Goal: Task Accomplishment & Management: Contribute content

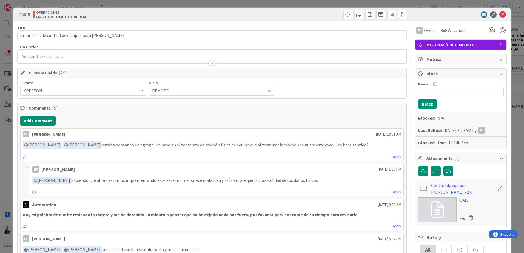
click at [393, 157] on link "Reply" at bounding box center [396, 156] width 9 height 7
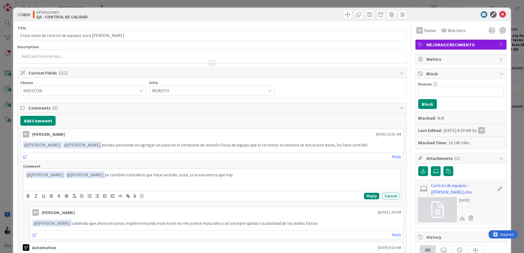
click at [163, 174] on p "﻿ @ Navil Flores ﻿ ﻿ @ Fernando Varela ﻿ yo también considero que hace sentido,…" at bounding box center [211, 174] width 373 height 7
click at [269, 176] on p "﻿ @ Navil Flores ﻿ ﻿ @ Fernando Varela ﻿ yo también considero que hace sentido …" at bounding box center [211, 174] width 373 height 7
click at [376, 194] on div "Reply Cancel" at bounding box center [382, 196] width 36 height 7
click at [340, 175] on p "﻿ @ Navil Flores ﻿ ﻿ @ Fernando Varela ﻿ yo también considero que hace sentido …" at bounding box center [211, 177] width 373 height 13
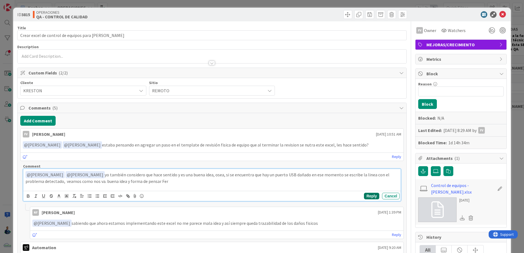
click at [364, 196] on button "Reply" at bounding box center [371, 196] width 15 height 7
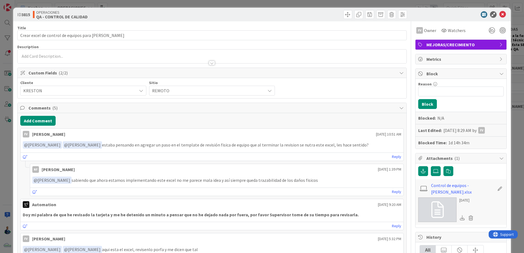
click at [509, 90] on div "ID 3815 OPERACIONES QA - CONTROL DE CALIDAD Title 46 / 128 Crear excel de contr…" at bounding box center [262, 126] width 524 height 253
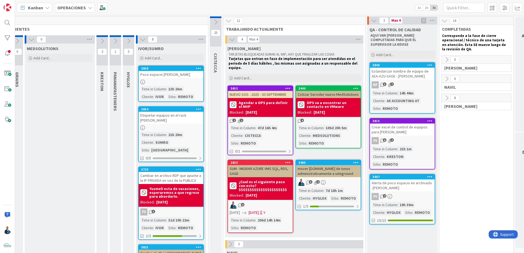
scroll to position [0, 72]
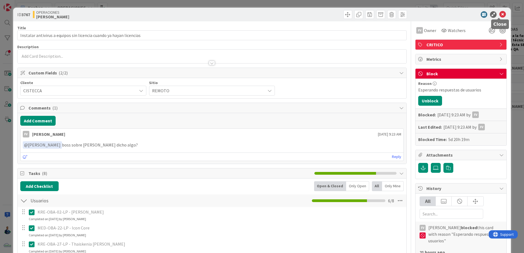
click at [499, 15] on icon at bounding box center [502, 14] width 7 height 7
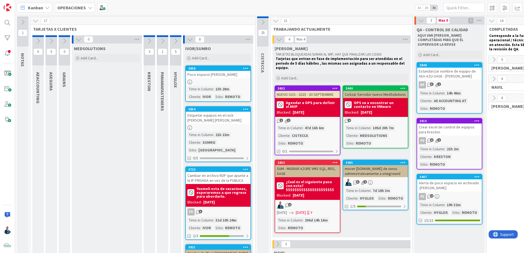
click at [76, 11] on div "OPERACIONES" at bounding box center [75, 8] width 40 height 10
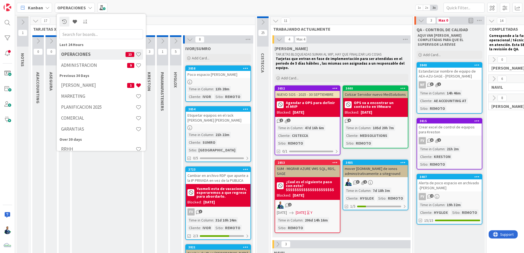
click at [83, 86] on h4 "[PERSON_NAME]" at bounding box center [94, 84] width 66 height 5
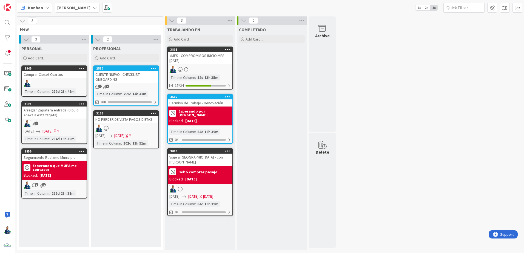
click at [193, 38] on div "Add Card..." at bounding box center [200, 39] width 66 height 8
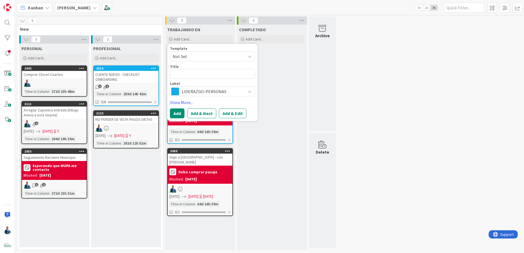
type textarea "x"
type textarea "C"
type textarea "x"
type textarea "Ca"
type textarea "x"
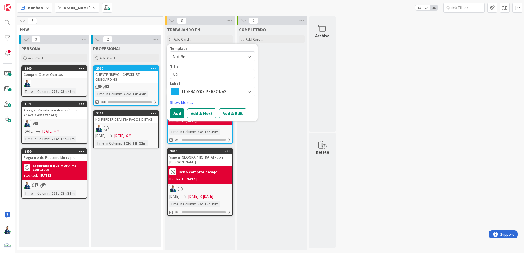
type textarea "Cam"
type textarea "x"
type textarea "Camb"
type textarea "x"
type textarea "Cambi"
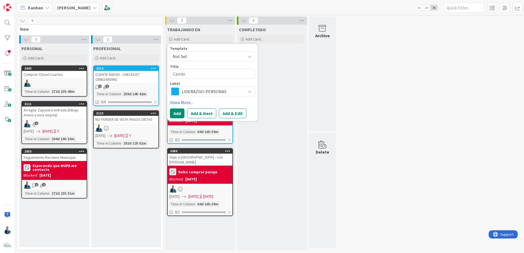
type textarea "x"
type textarea "[MEDICAL_DATA]"
type textarea "x"
type textarea "Cambiar"
type textarea "x"
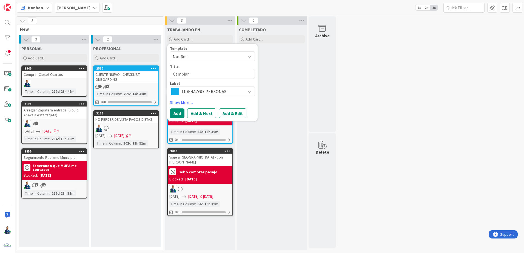
type textarea "Cambiar"
type textarea "x"
type textarea "Cambiar d"
type textarea "x"
type textarea "Cambiar de"
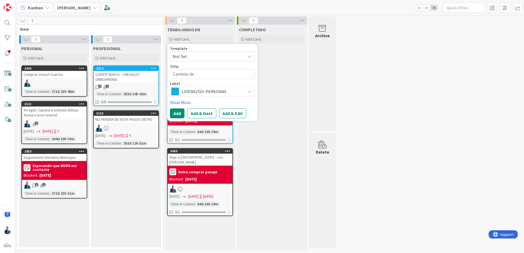
type textarea "x"
type textarea "Cambiar"
type textarea "x"
type textarea "D"
type textarea "x"
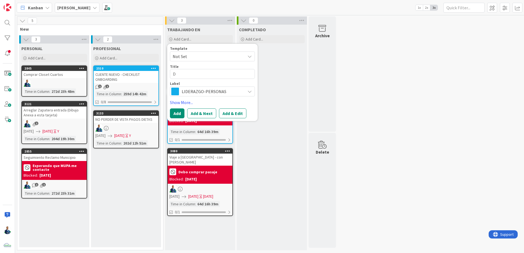
type textarea "De"
type textarea "x"
type textarea "Des"
type textarea "x"
type textarea "Deso"
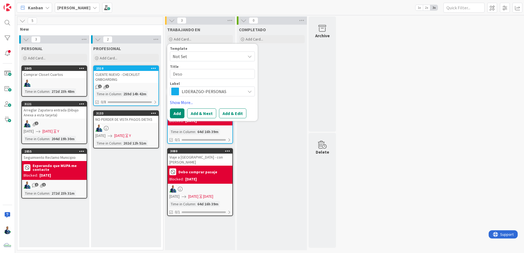
type textarea "x"
type textarea "Desoc"
type textarea "x"
type textarea "Desocu"
type textarea "x"
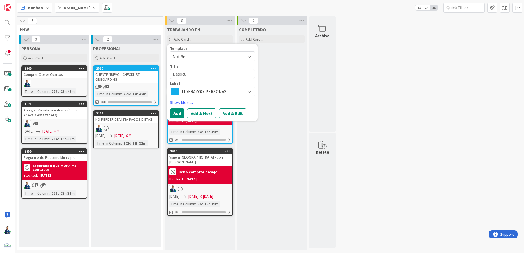
type textarea "Desocup"
type textarea "x"
type textarea "Desocupa"
type textarea "x"
type textarea "Desocupar"
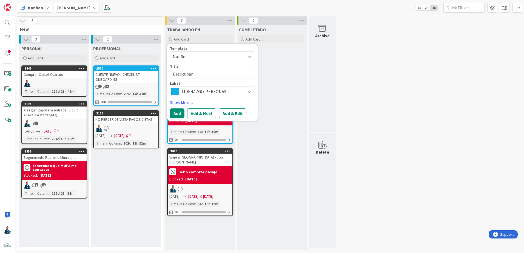
type textarea "x"
type textarea "Desocupar"
type textarea "x"
type textarea "Desocupar T"
type textarea "x"
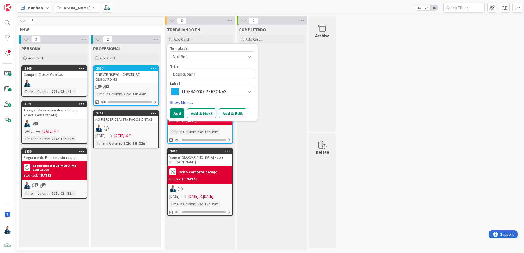
type textarea "Desocupar Te"
type textarea "x"
type textarea "Desocupar Tel"
type textarea "x"
type textarea "Desocupar Tele"
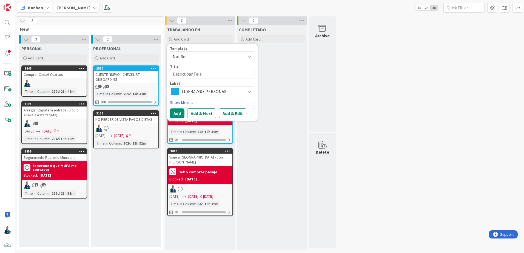
type textarea "x"
type textarea "Desocupar Telef"
type textarea "x"
type textarea "Desocupar Telefo"
type textarea "x"
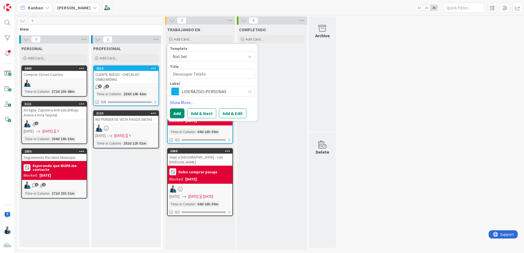
type textarea "Desocupar Telefon"
type textarea "x"
type textarea "Desocupar Telefono"
type textarea "x"
type textarea "Desocupar Telefono"
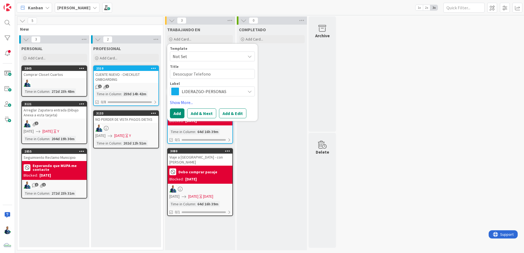
type textarea "x"
type textarea "Desocupar Telefono A"
type textarea "x"
type textarea "Desocupar Telefono An"
type textarea "x"
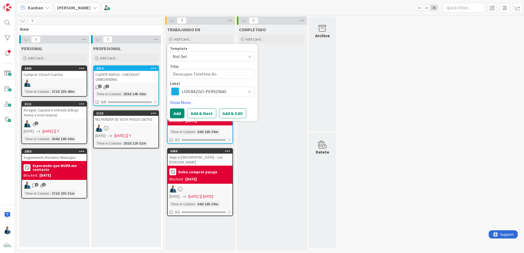
type textarea "Desocupar Telefono And"
type textarea "x"
type textarea "Desocupar Telefono Andr"
type textarea "x"
type textarea "Desocupar Telefono Andro"
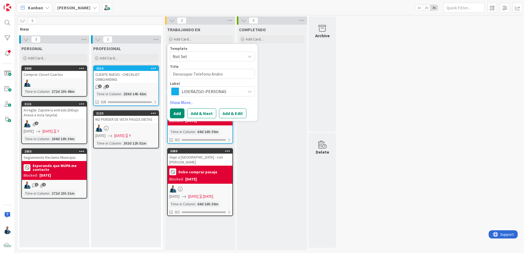
type textarea "x"
type textarea "Desocupar Telefono Androi"
type textarea "x"
type textarea "Desocupar Telefono Android"
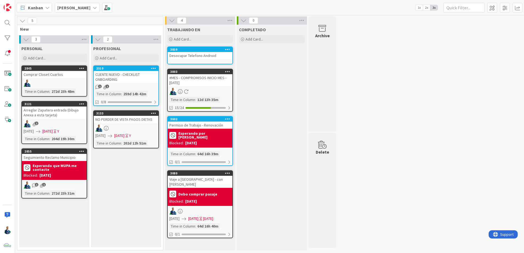
click at [214, 47] on div "3859 Desocupar Telefono Android" at bounding box center [200, 56] width 66 height 18
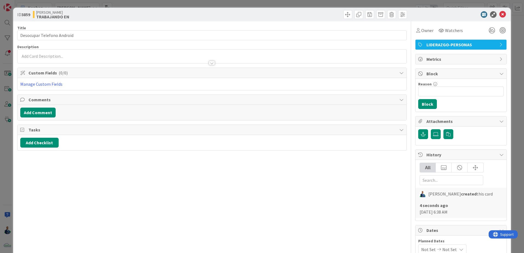
click at [47, 137] on div "Add Checklist" at bounding box center [212, 142] width 389 height 15
click at [47, 144] on button "Add Checklist" at bounding box center [39, 143] width 38 height 10
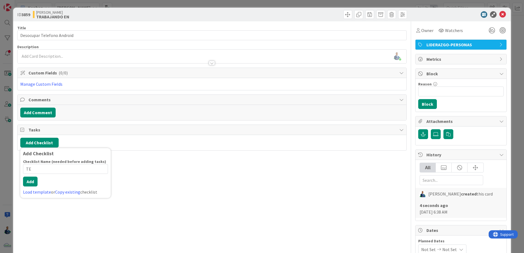
type input "T"
type input "L"
type input "PENDIENTES"
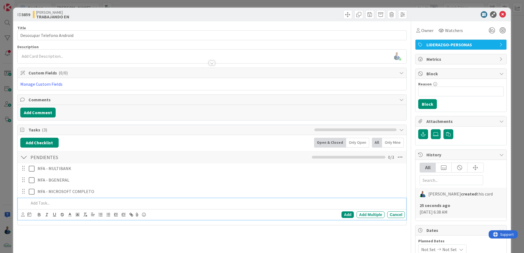
click at [69, 205] on p at bounding box center [216, 203] width 374 height 6
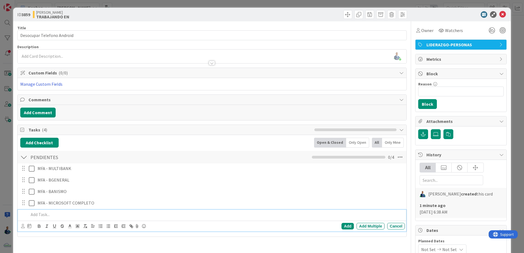
click at [507, 41] on div "ID 3859 [PERSON_NAME] TRABAJANDO EN Title 26 / 128 Desocupar Telefono Android D…" at bounding box center [262, 126] width 524 height 253
click at [518, 37] on div "ID 3859 [PERSON_NAME] TRABAJANDO EN Title 26 / 128 Desocupar Telefono Android D…" at bounding box center [262, 126] width 524 height 253
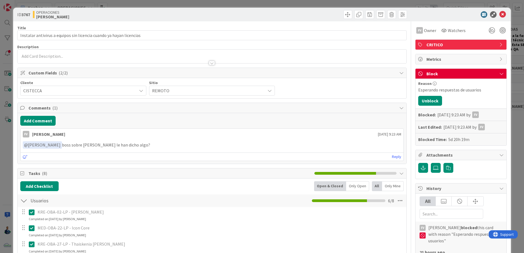
click at [392, 157] on link "Reply" at bounding box center [396, 156] width 9 height 7
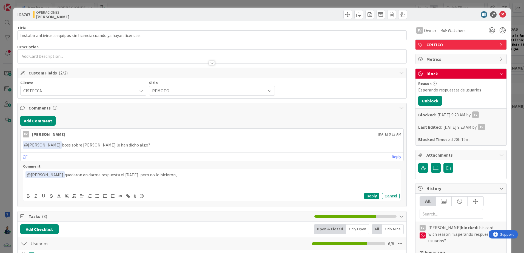
click at [64, 174] on p "﻿ @ Fernando Varela ﻿ quedaron en darme respuesta el viernes, pero no lo hicier…" at bounding box center [211, 174] width 373 height 7
click at [372, 196] on button "Reply" at bounding box center [371, 196] width 15 height 7
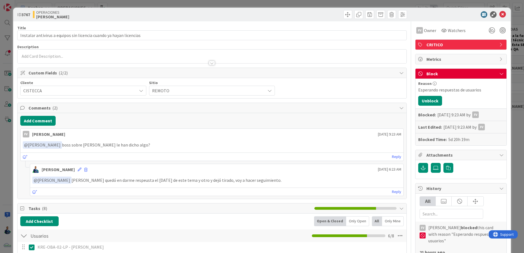
click at [508, 114] on div "ID 3767 OPERACIONES FERNANDO Title 67 / 128 Instalar antivirus a equipos sin li…" at bounding box center [262, 126] width 524 height 253
